Goal: Information Seeking & Learning: Compare options

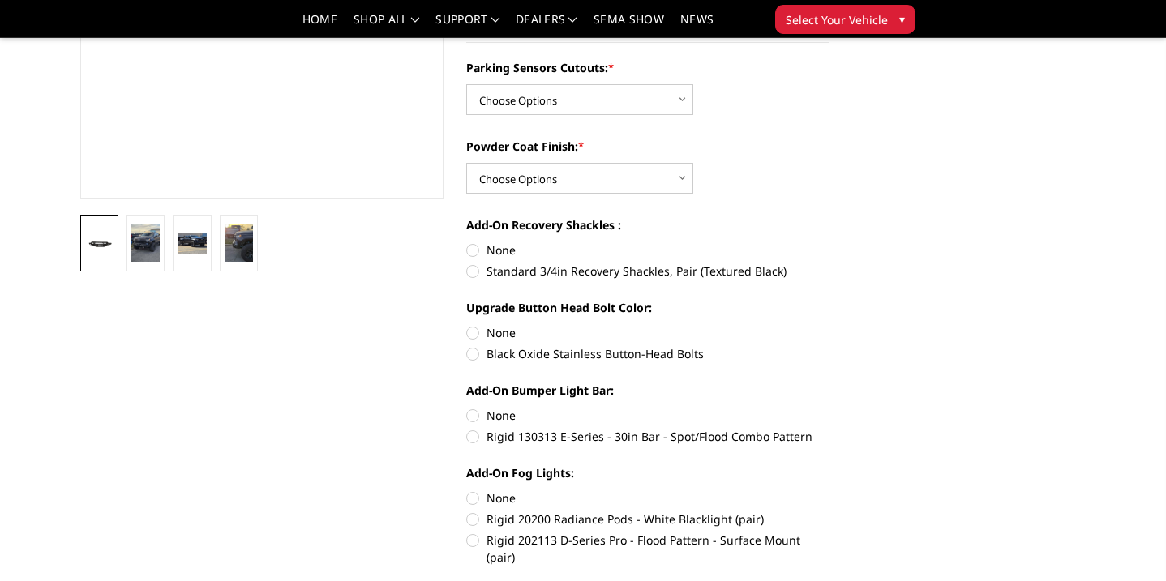
scroll to position [378, 0]
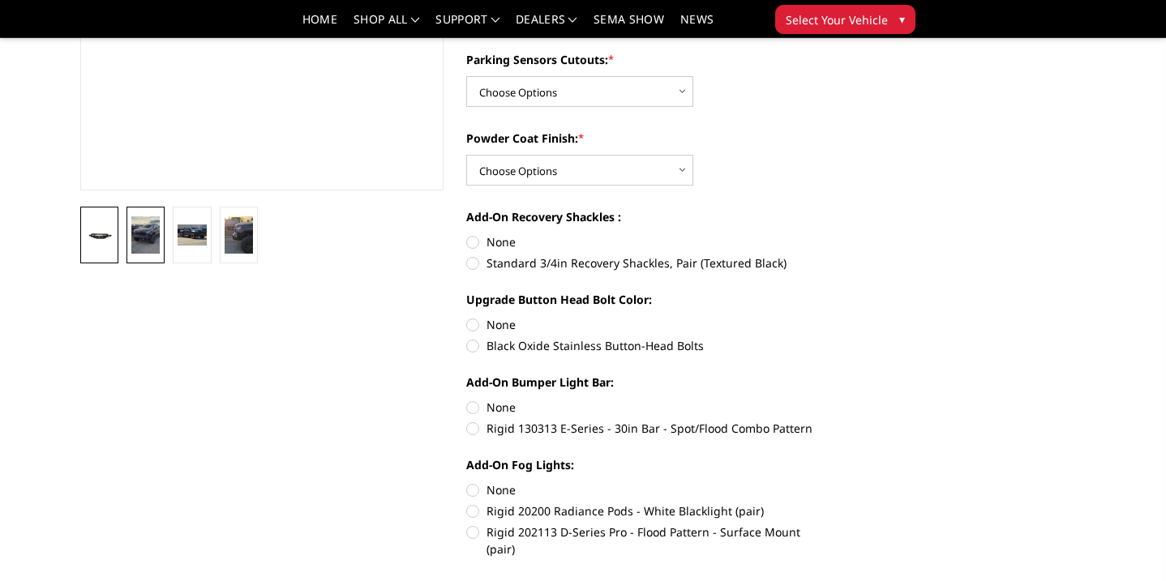
click at [162, 237] on link at bounding box center [145, 235] width 38 height 57
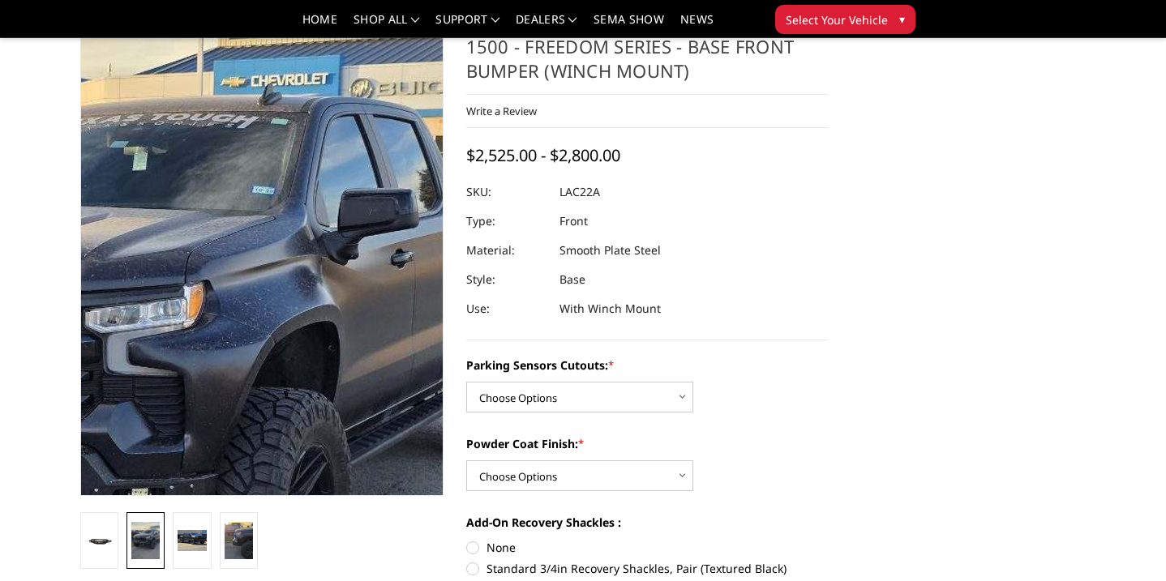
scroll to position [79, 0]
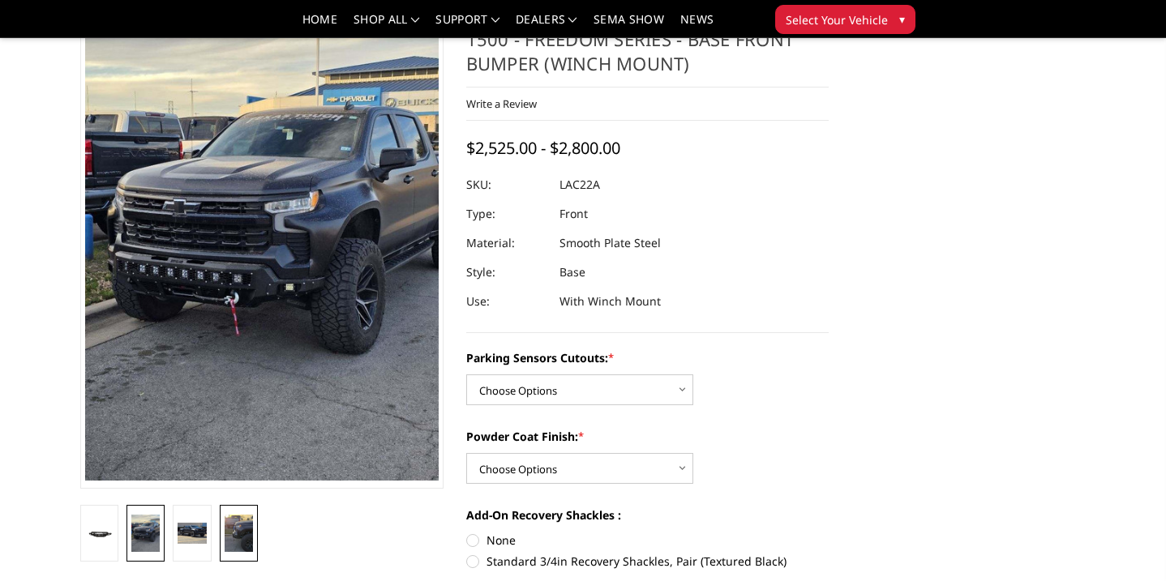
click at [233, 535] on img at bounding box center [239, 534] width 28 height 38
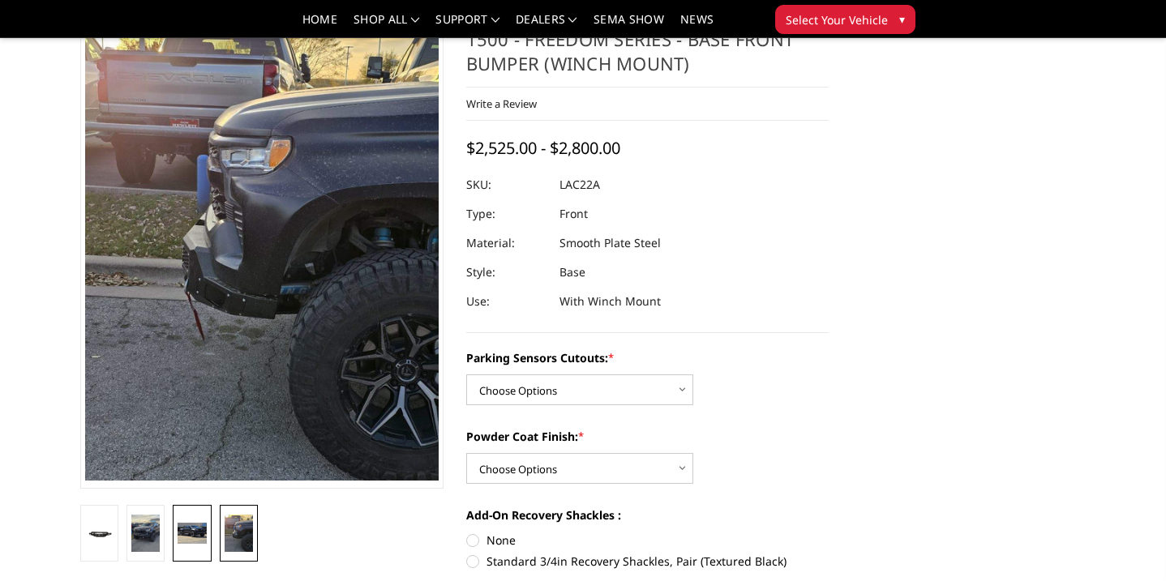
click at [199, 533] on img at bounding box center [192, 533] width 28 height 21
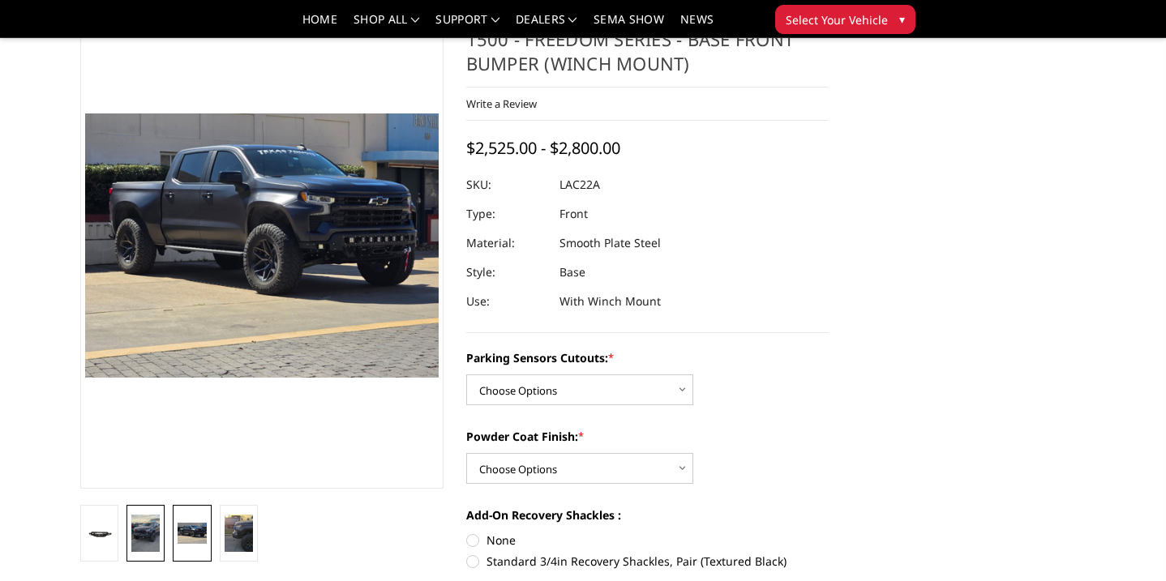
click at [149, 518] on img at bounding box center [145, 534] width 28 height 38
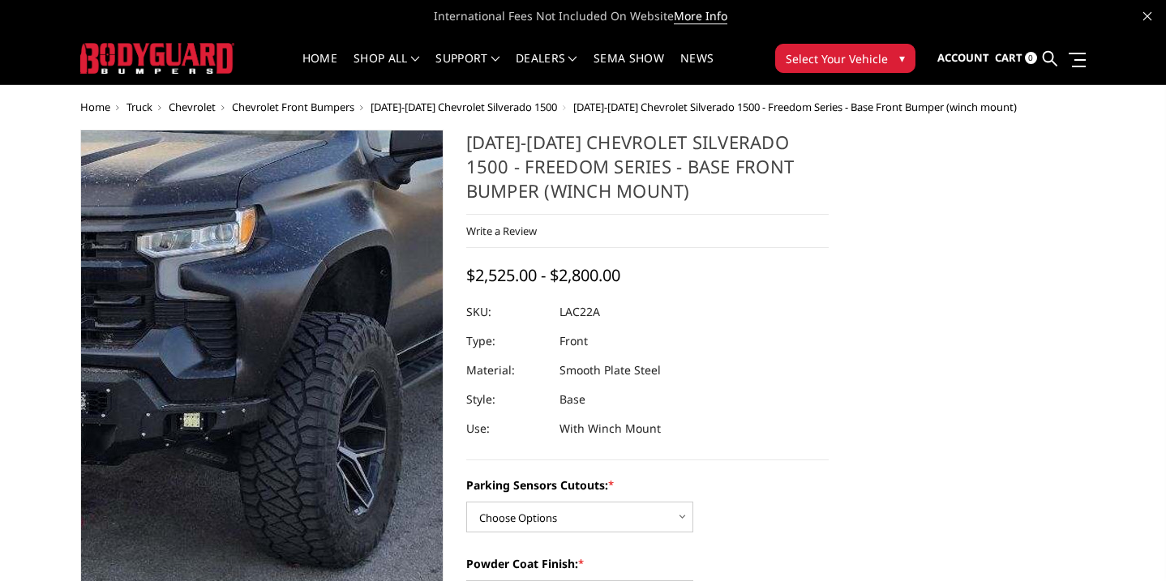
scroll to position [0, 0]
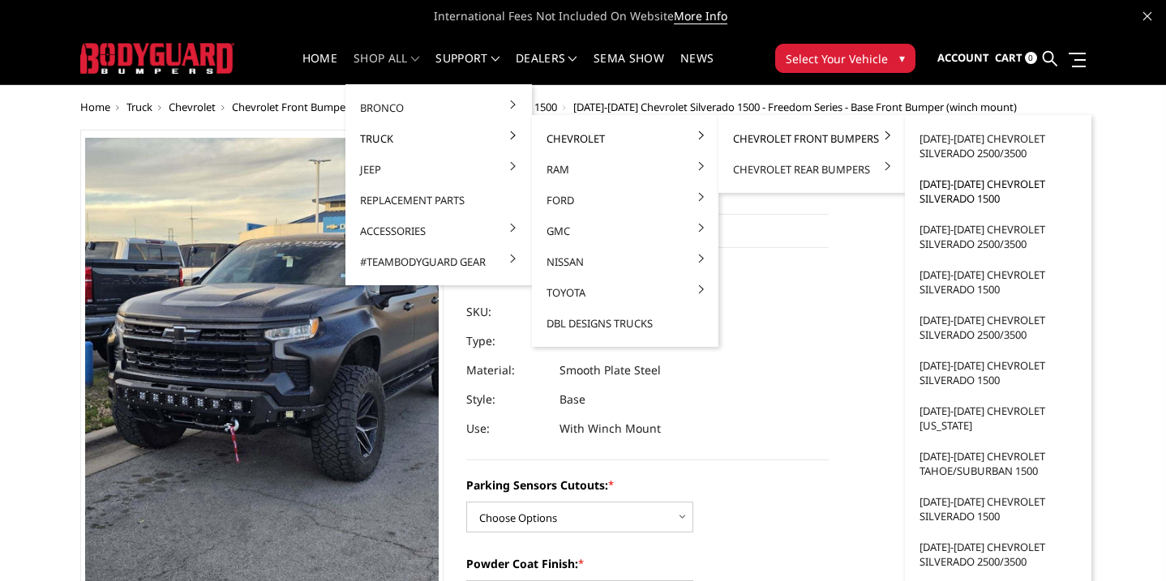
click at [999, 190] on link "[DATE]-[DATE] Chevrolet Silverado 1500" at bounding box center [997, 191] width 173 height 45
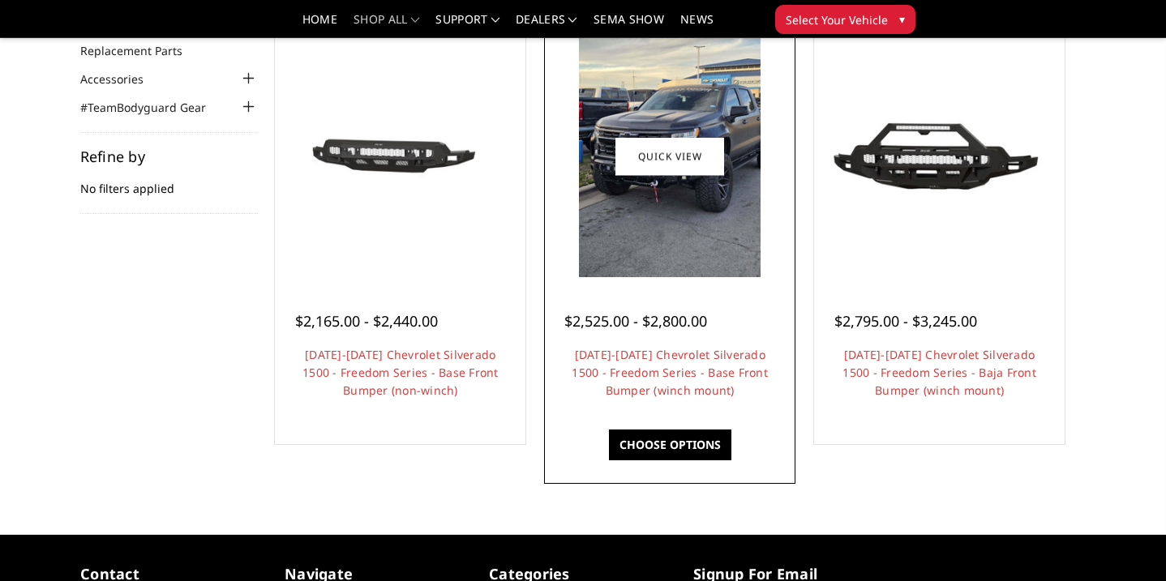
scroll to position [162, 0]
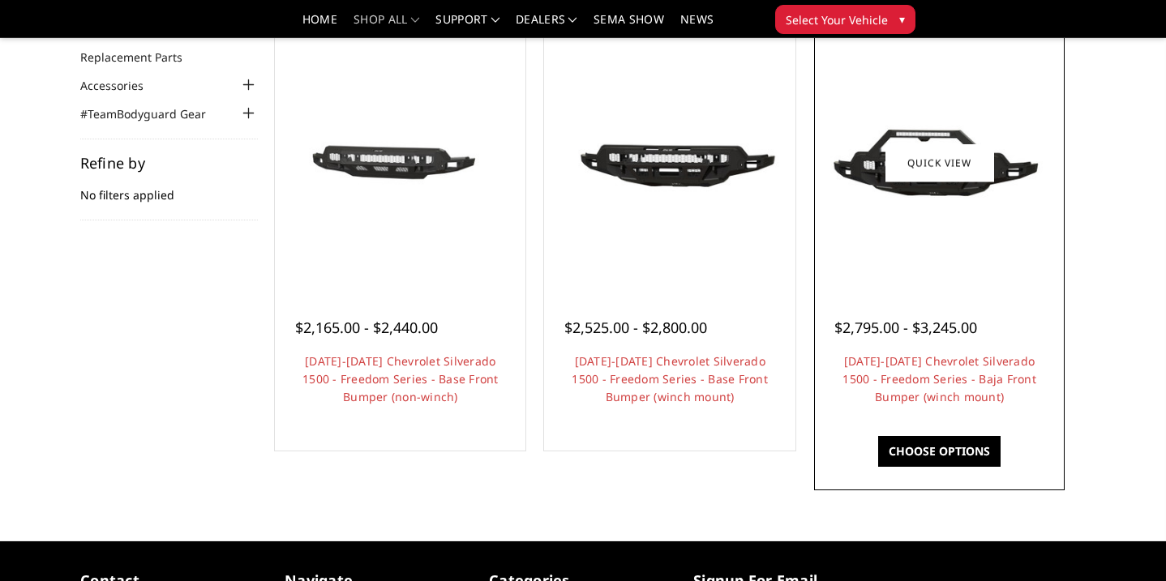
click at [949, 243] on div at bounding box center [939, 162] width 242 height 242
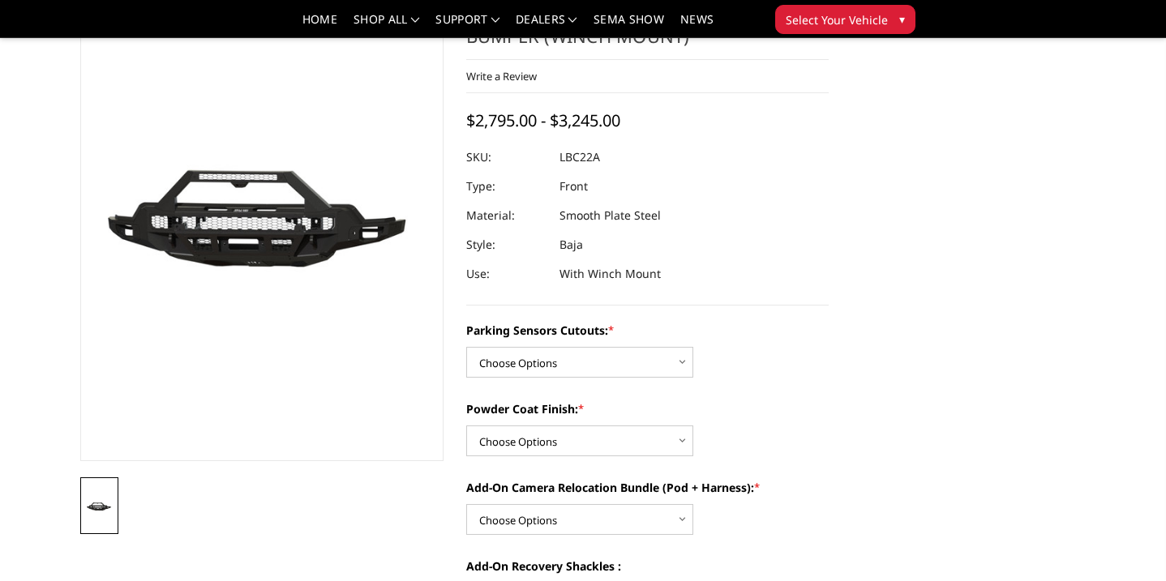
scroll to position [102, 0]
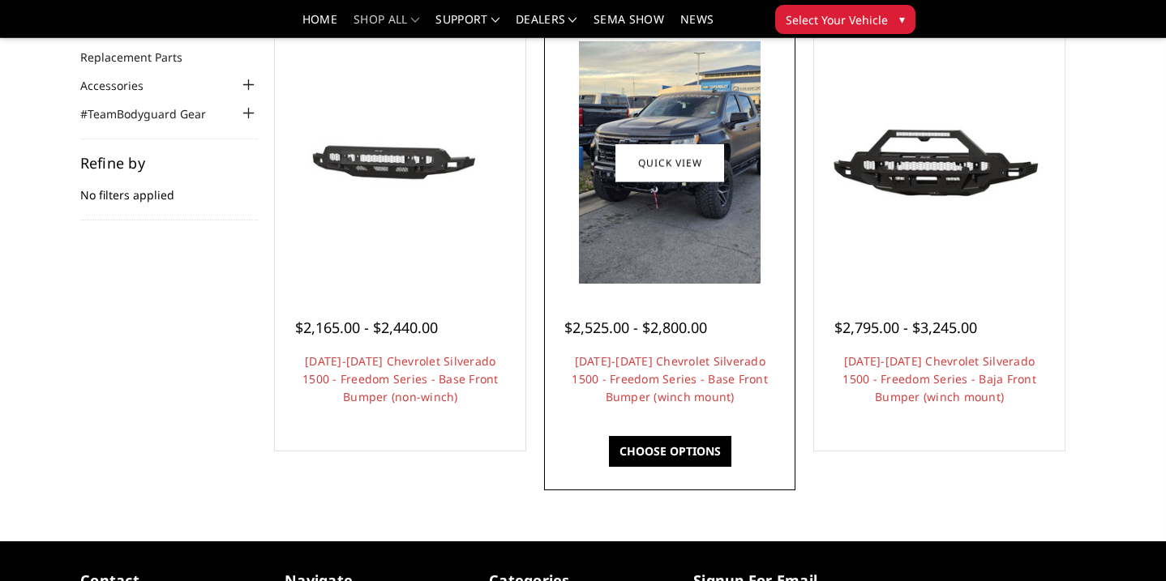
scroll to position [148, 0]
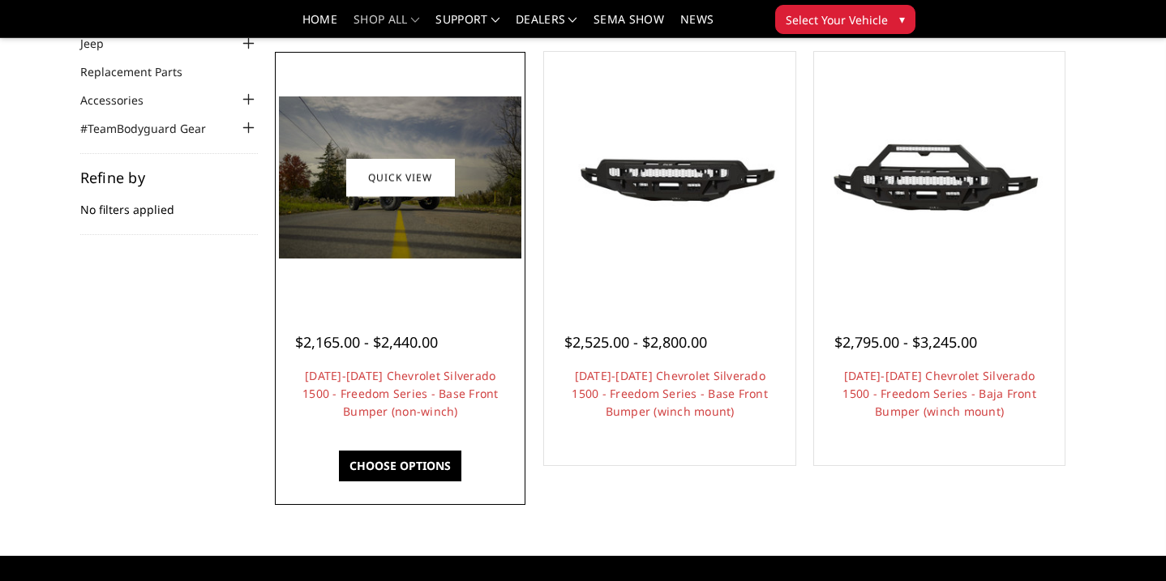
click at [413, 248] on img at bounding box center [400, 177] width 242 height 162
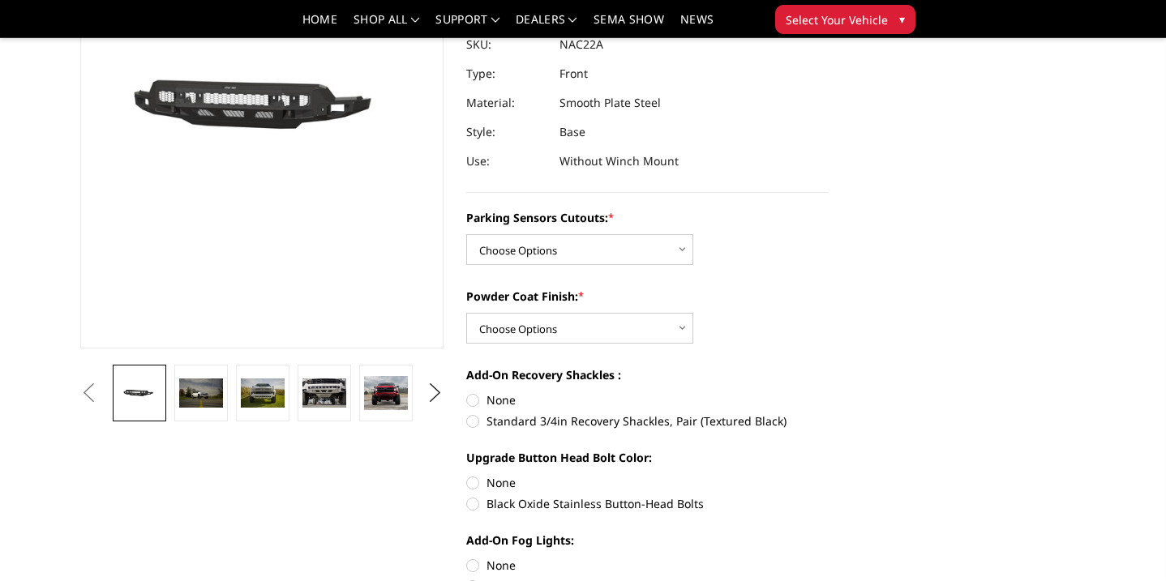
scroll to position [220, 0]
click at [314, 395] on img at bounding box center [324, 392] width 44 height 29
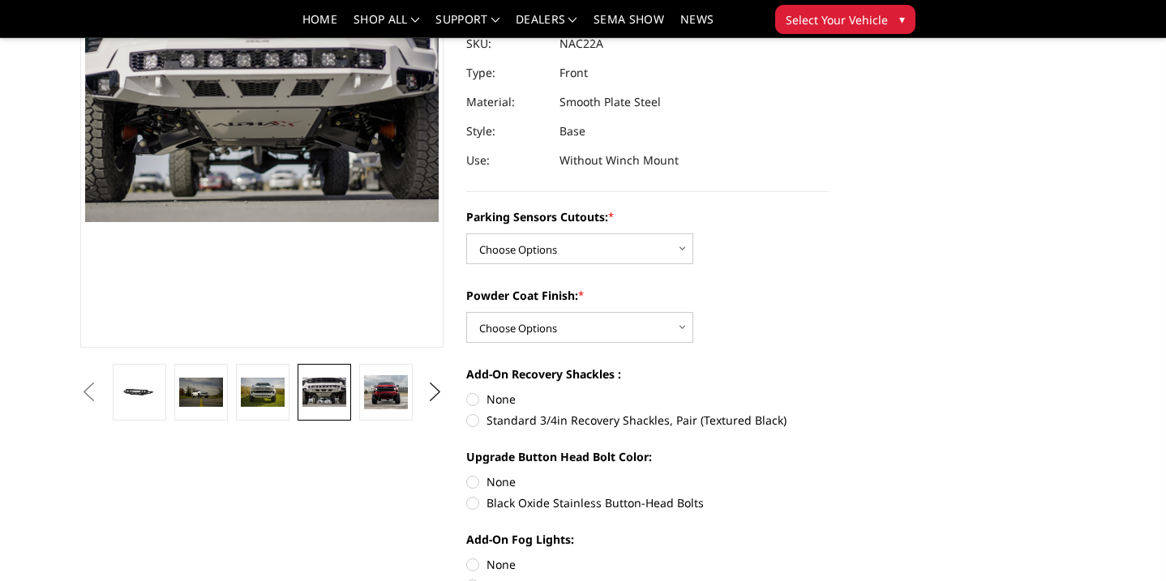
click at [340, 400] on img at bounding box center [324, 392] width 44 height 29
click at [364, 398] on img at bounding box center [386, 392] width 44 height 35
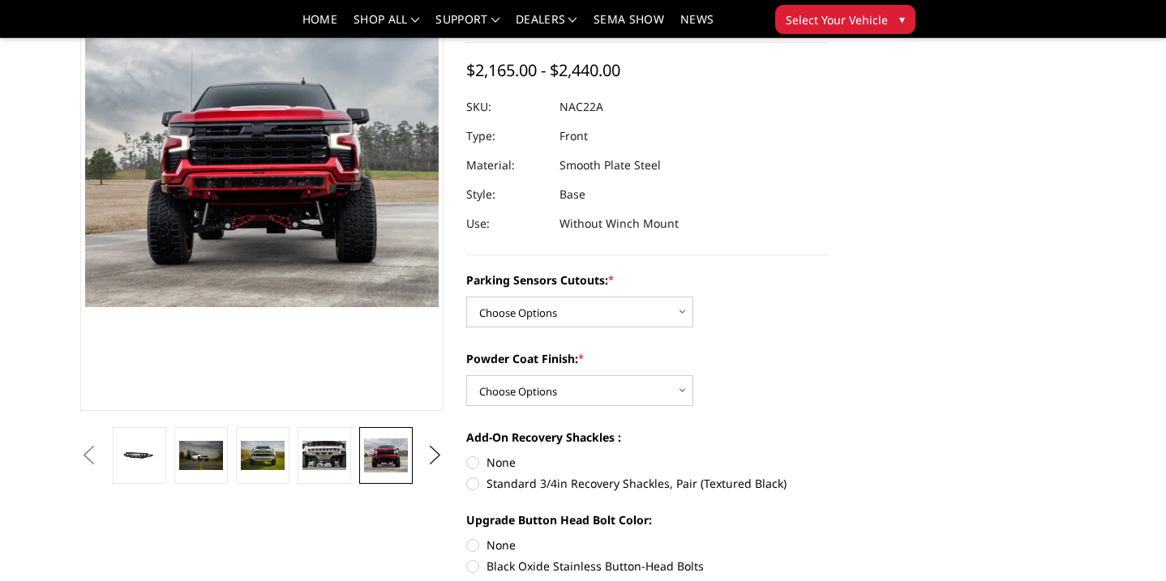
scroll to position [156, 0]
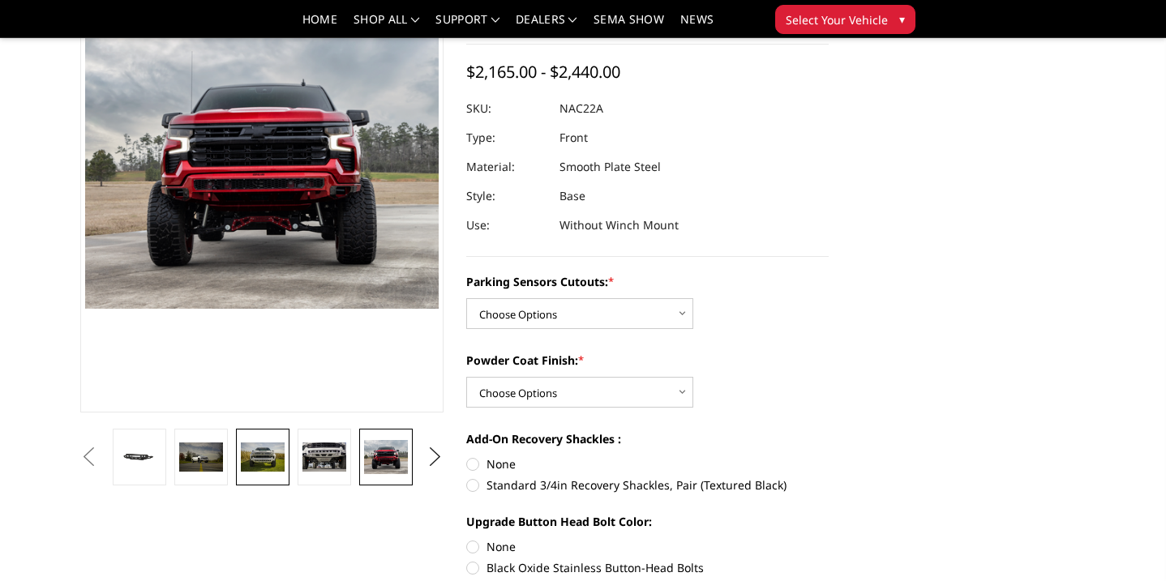
click at [276, 460] on img at bounding box center [263, 457] width 44 height 29
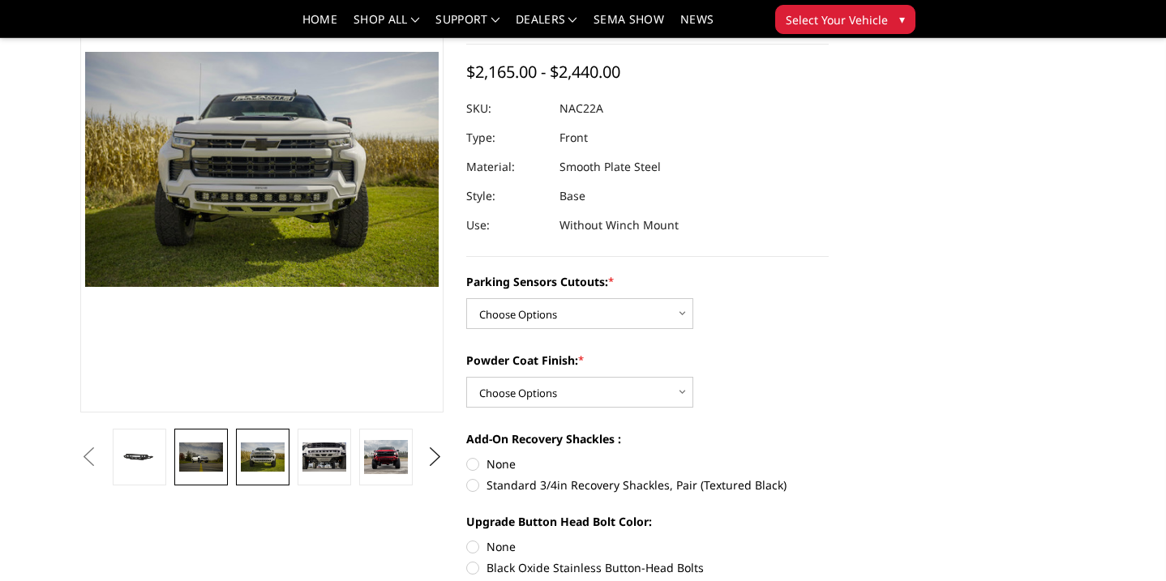
click at [192, 455] on img at bounding box center [201, 457] width 44 height 29
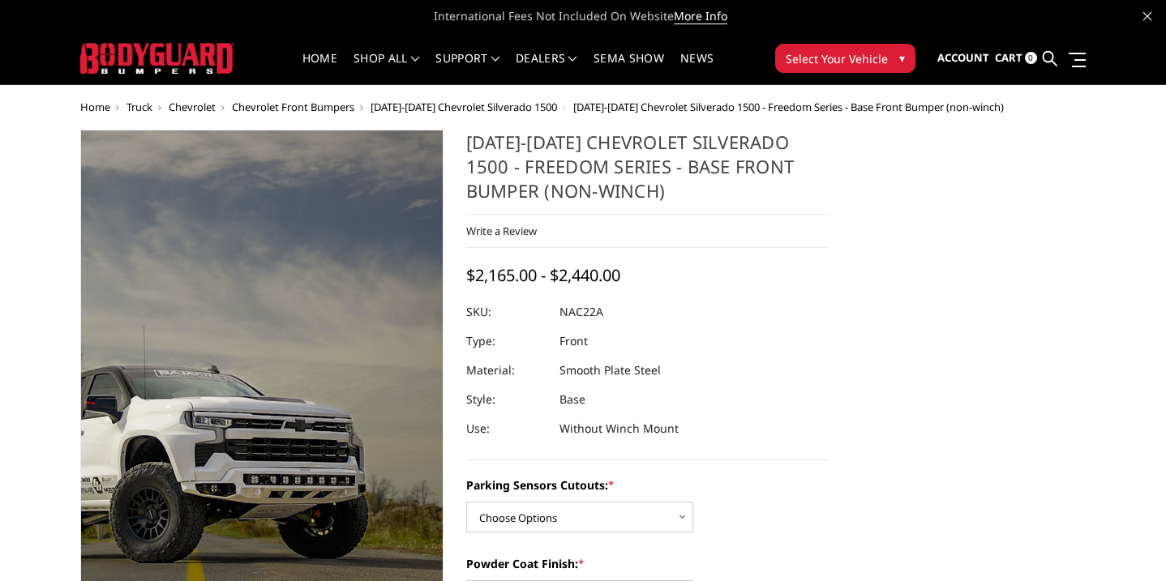
scroll to position [0, 0]
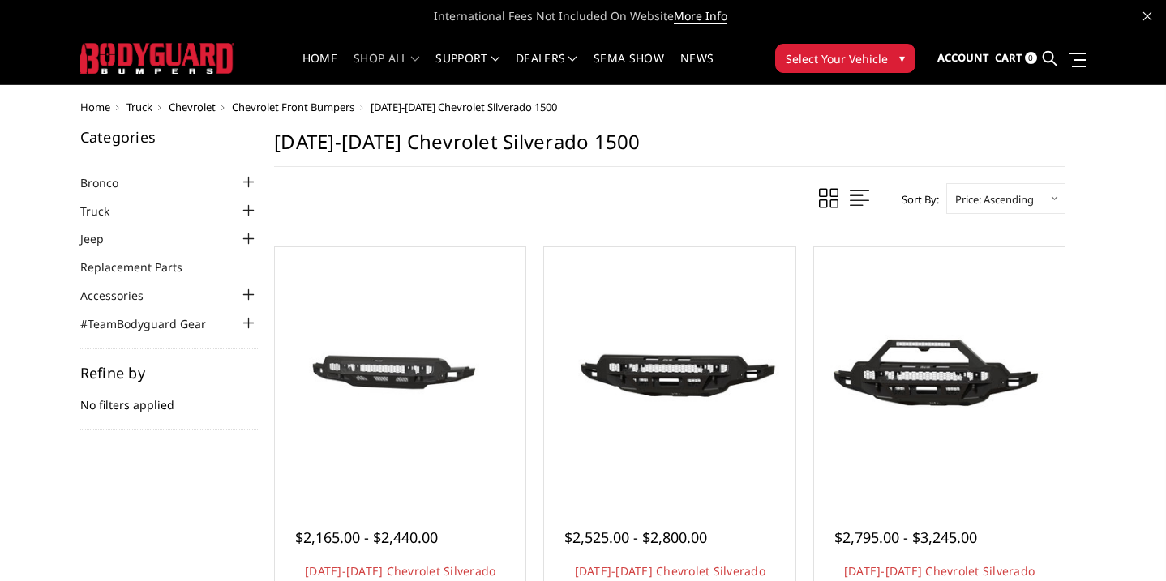
scroll to position [148, 0]
